Goal: Information Seeking & Learning: Learn about a topic

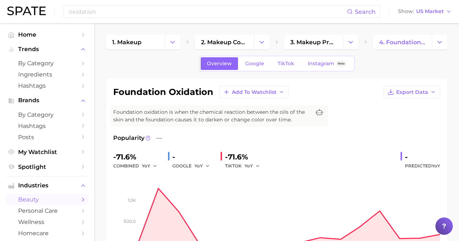
scroll to position [250, 0]
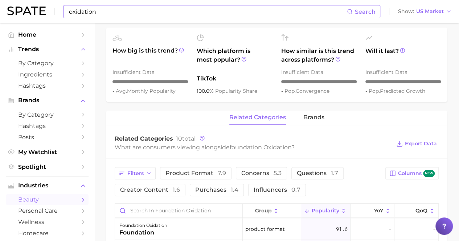
click at [139, 13] on input "oxidation" at bounding box center [207, 11] width 279 height 12
type input "o"
type input "TIR TIR"
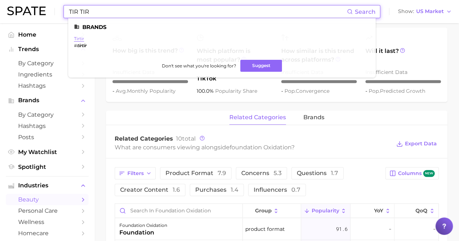
click at [79, 38] on link "tirtir" at bounding box center [79, 38] width 10 height 5
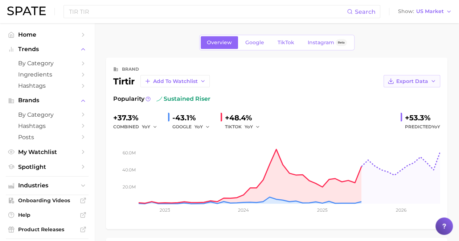
click at [402, 78] on span "Export Data" at bounding box center [412, 81] width 32 height 6
click at [398, 109] on span "Time Series Image" at bounding box center [397, 108] width 49 height 6
click at [279, 40] on span "TikTok" at bounding box center [286, 43] width 17 height 6
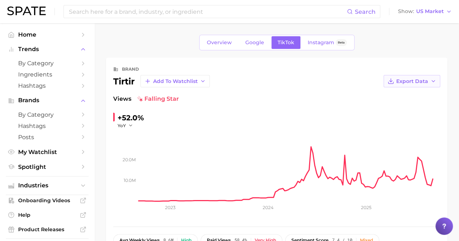
click at [416, 82] on span "Export Data" at bounding box center [412, 81] width 32 height 6
click at [407, 110] on span "Time Series Image" at bounding box center [397, 108] width 49 height 6
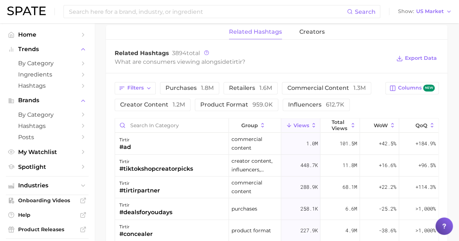
scroll to position [544, 0]
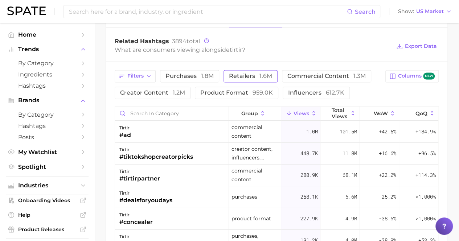
click at [250, 73] on span "retailers 1.6m" at bounding box center [250, 76] width 43 height 6
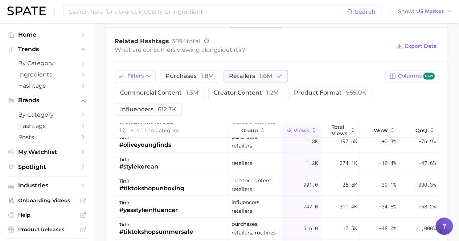
scroll to position [793, 0]
